Goal: Information Seeking & Learning: Find specific fact

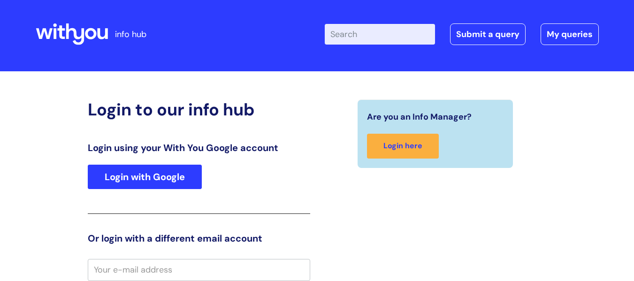
scroll to position [3, 0]
click at [178, 178] on link "Login with Google" at bounding box center [145, 177] width 114 height 24
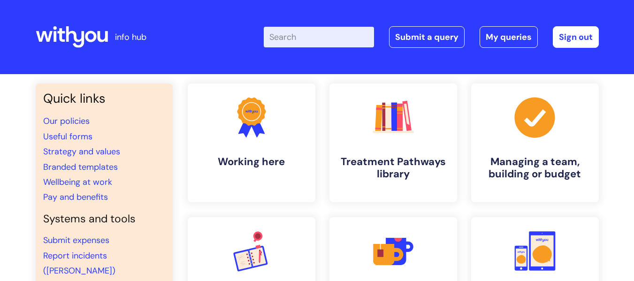
click at [292, 42] on input "Enter your search term here..." at bounding box center [319, 37] width 110 height 21
click at [65, 191] on li "Pay and benefits" at bounding box center [104, 197] width 122 height 15
click at [72, 200] on link "Pay and benefits" at bounding box center [75, 197] width 65 height 11
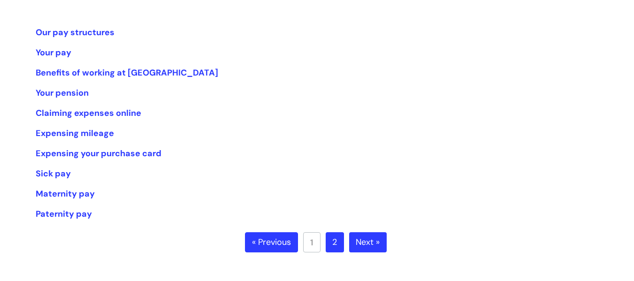
scroll to position [188, 0]
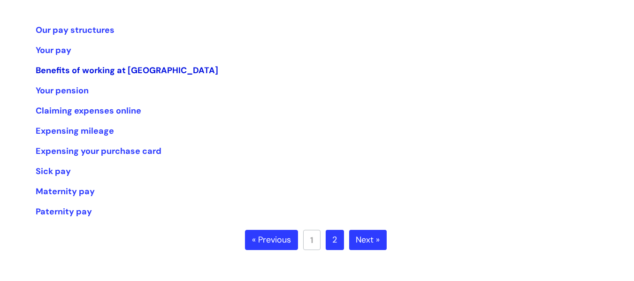
click at [93, 73] on link "Benefits of working at WithYou" at bounding box center [127, 70] width 183 height 11
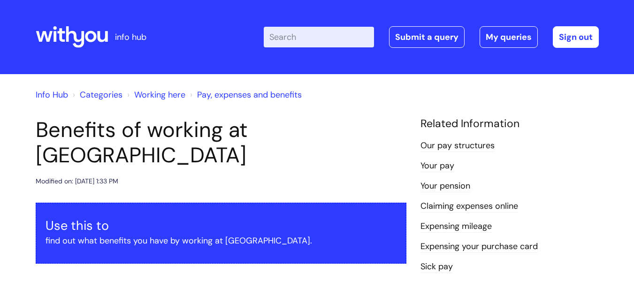
click at [310, 43] on input "Enter your search term here..." at bounding box center [319, 37] width 110 height 21
type input "eye test"
click button "Search" at bounding box center [0, 0] width 0 height 0
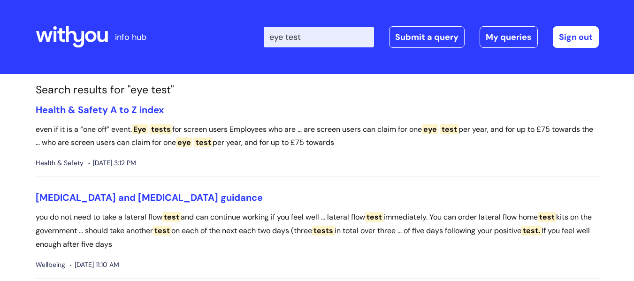
click at [76, 161] on span "Health & Safety" at bounding box center [60, 163] width 48 height 12
click at [91, 103] on section "Search results for "eye test" Health & Safety A to Z index even if it is a “one…" at bounding box center [317, 226] width 577 height 285
click at [96, 112] on link "Health & Safety A to Z index" at bounding box center [100, 110] width 128 height 12
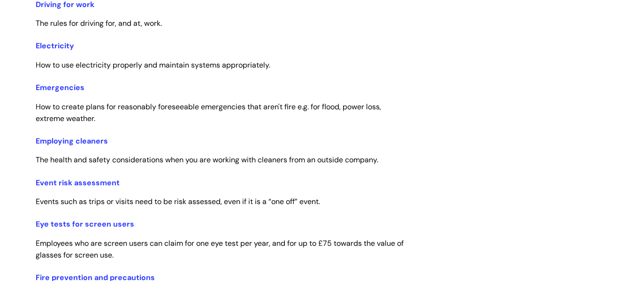
scroll to position [751, 0]
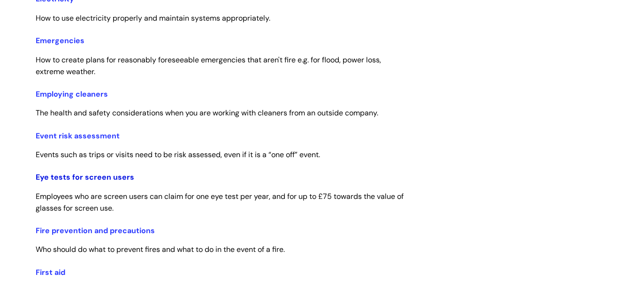
click at [111, 179] on link "Eye tests for screen users" at bounding box center [85, 177] width 99 height 10
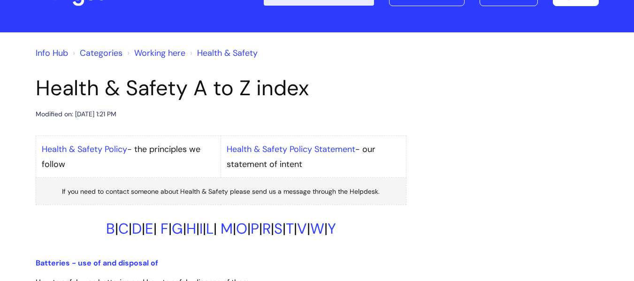
scroll to position [94, 0]
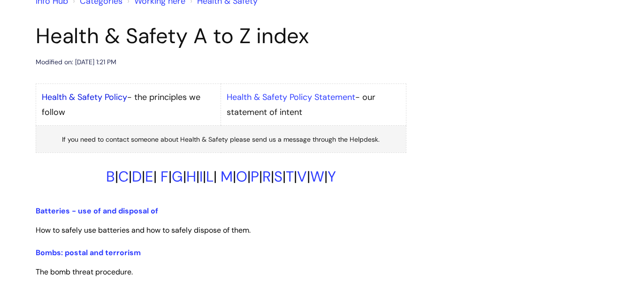
click at [89, 95] on link "Health & Safety Policy" at bounding box center [84, 97] width 85 height 11
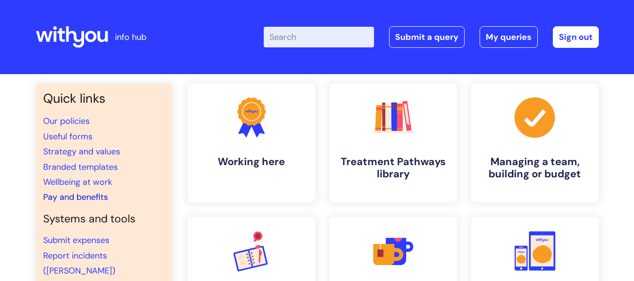
click at [96, 199] on link "Pay and benefits" at bounding box center [75, 197] width 65 height 11
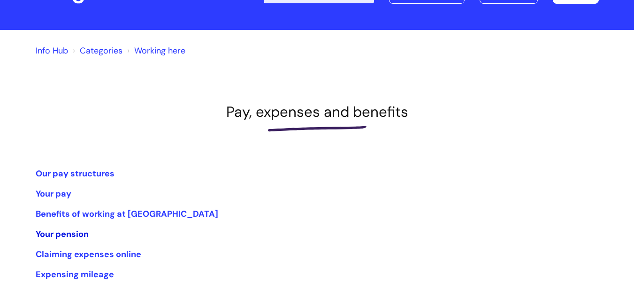
scroll to position [94, 0]
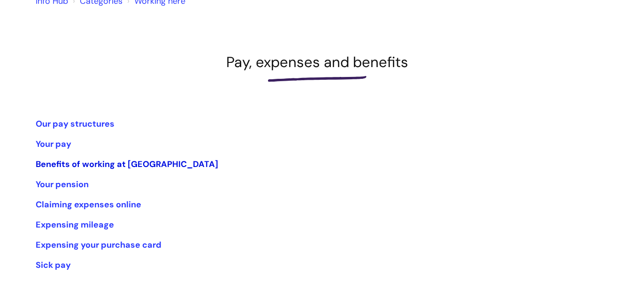
click at [146, 168] on link "Benefits of working at [GEOGRAPHIC_DATA]" at bounding box center [127, 164] width 183 height 11
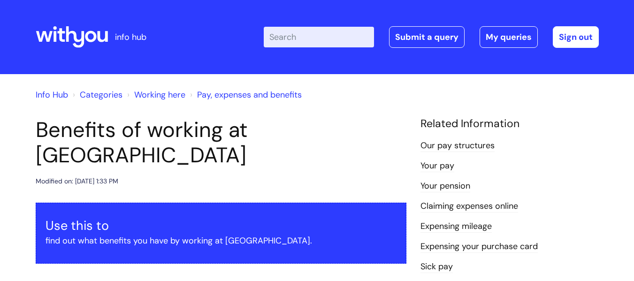
click at [303, 40] on input "Enter your search term here..." at bounding box center [319, 37] width 110 height 21
type input "eye test"
click button "Search" at bounding box center [0, 0] width 0 height 0
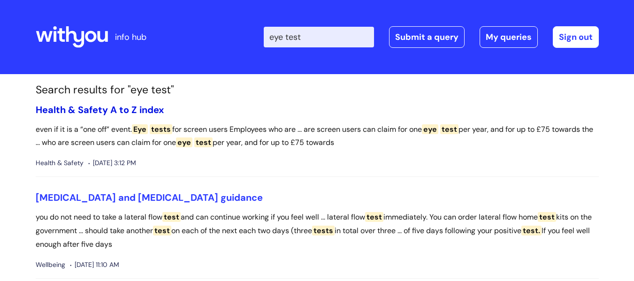
click at [92, 111] on link "Health & Safety A to Z index" at bounding box center [100, 110] width 128 height 12
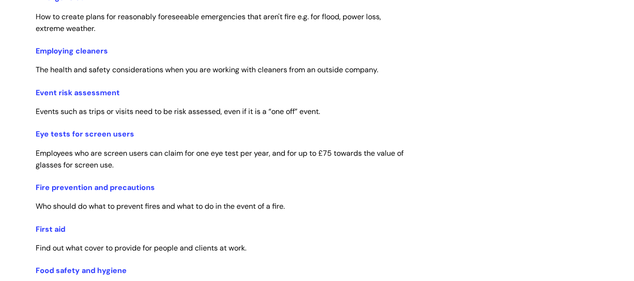
scroll to position [798, 0]
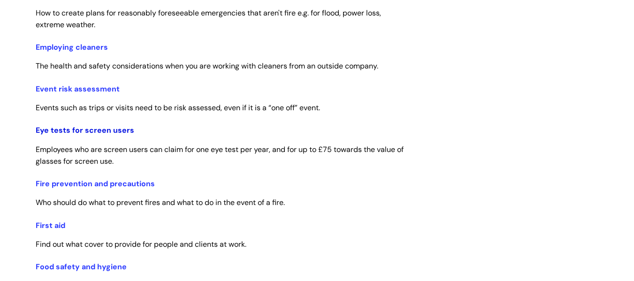
click at [120, 129] on link "Eye tests for screen users" at bounding box center [85, 130] width 99 height 10
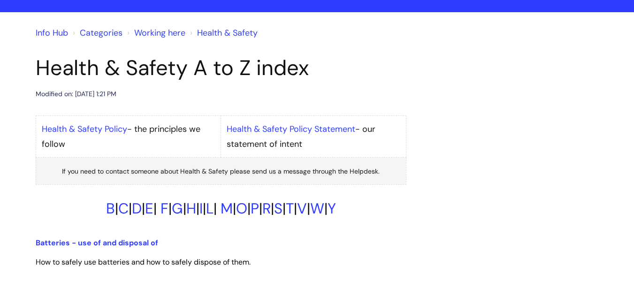
scroll to position [47, 0]
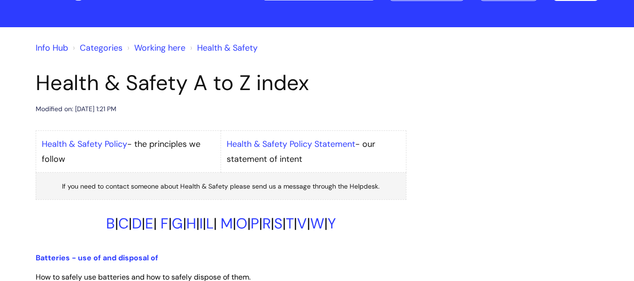
click at [229, 45] on link "Health & Safety" at bounding box center [227, 47] width 61 height 11
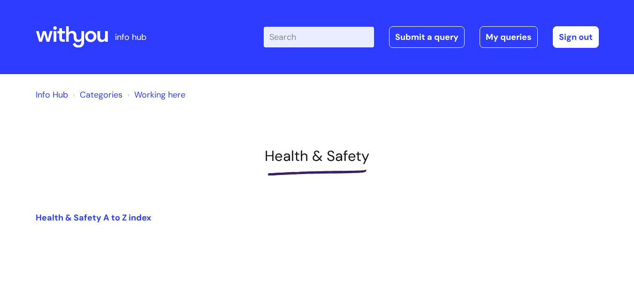
click at [293, 35] on input "Enter your search term here..." at bounding box center [319, 37] width 110 height 21
click at [61, 34] on icon at bounding box center [61, 35] width 8 height 14
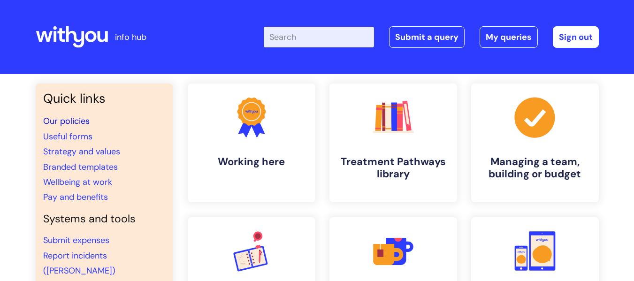
click at [73, 123] on link "Our policies" at bounding box center [66, 120] width 46 height 11
